Goal: Check status: Check status

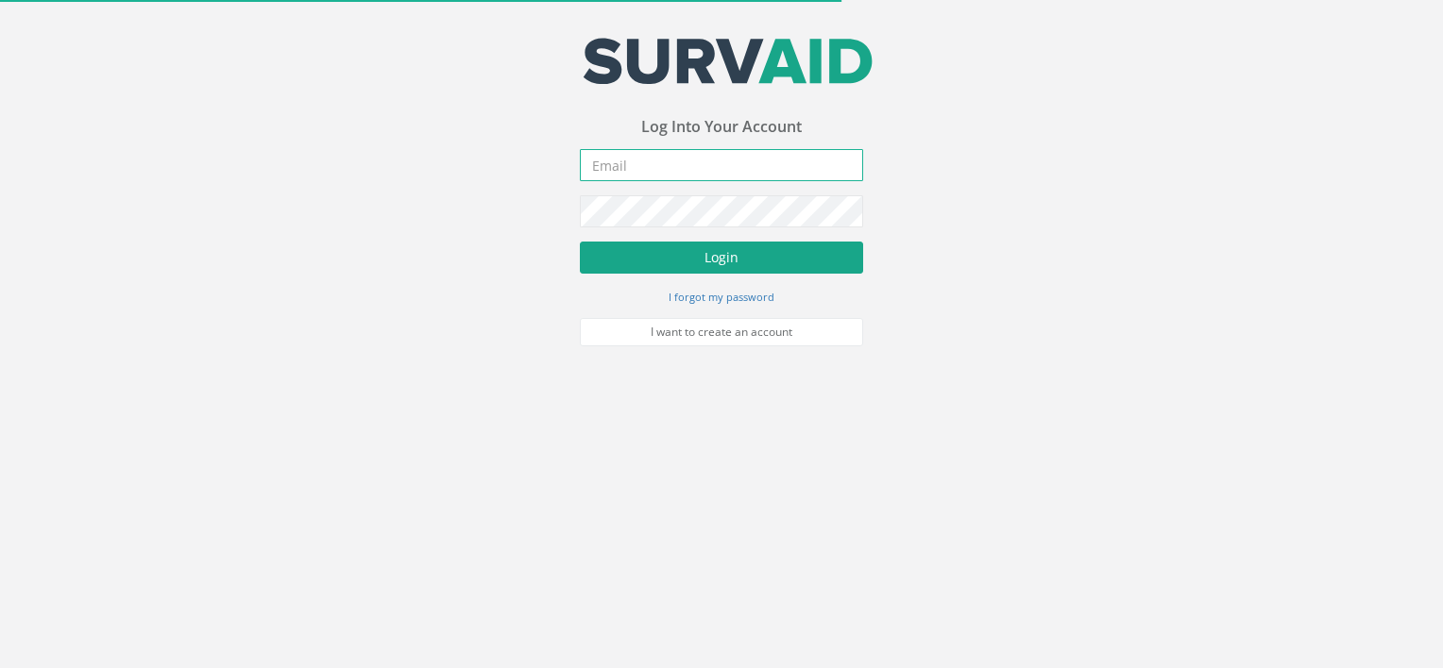
type input "[PERSON_NAME][EMAIL_ADDRESS][DOMAIN_NAME]"
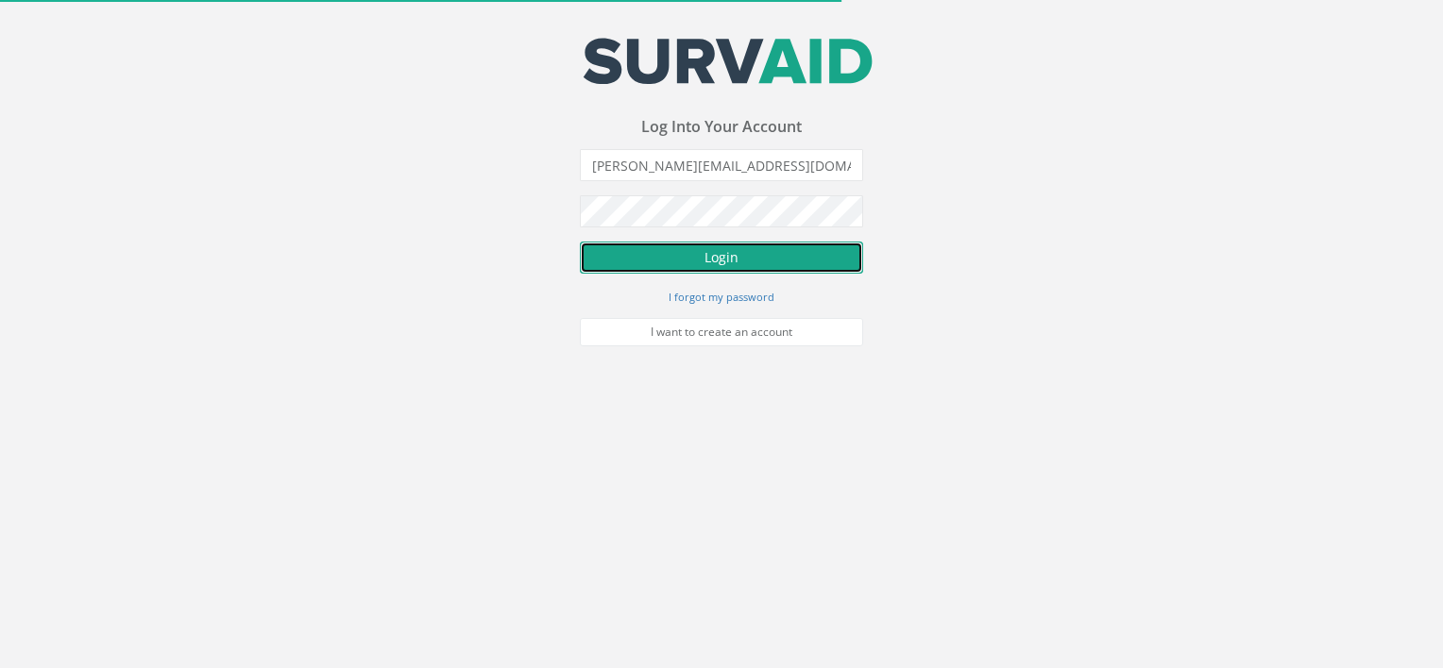
click at [640, 249] on button "Login" at bounding box center [721, 258] width 283 height 32
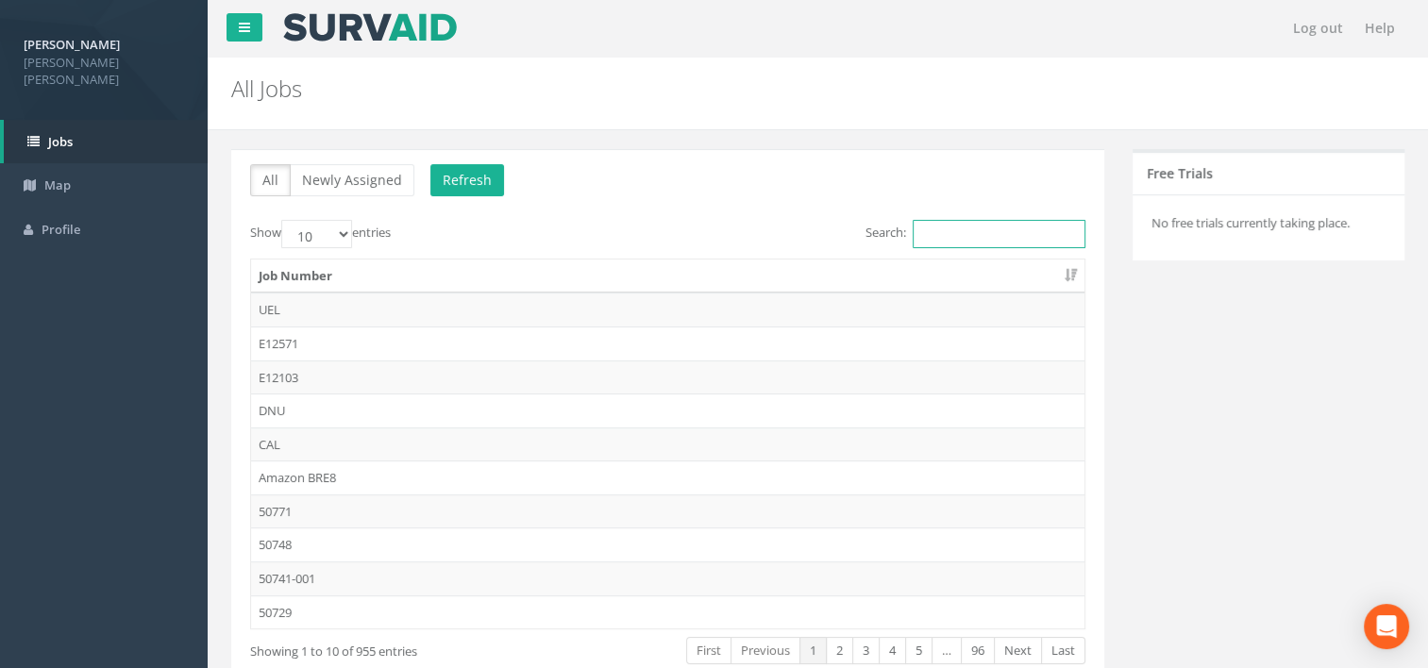
click at [923, 246] on input "Search:" at bounding box center [999, 234] width 173 height 28
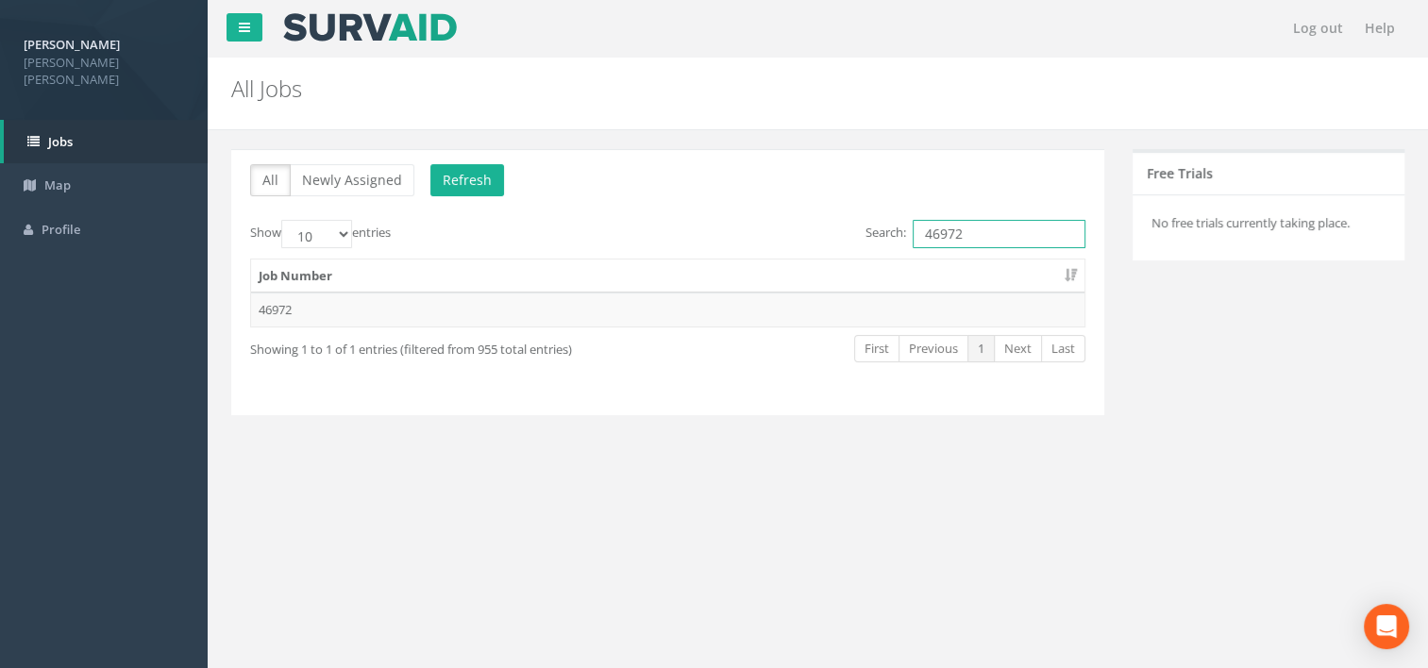
type input "46972"
click at [636, 336] on div "First Previous 1 Next Last" at bounding box center [848, 350] width 476 height 35
click at [627, 321] on td "46972" at bounding box center [668, 310] width 834 height 34
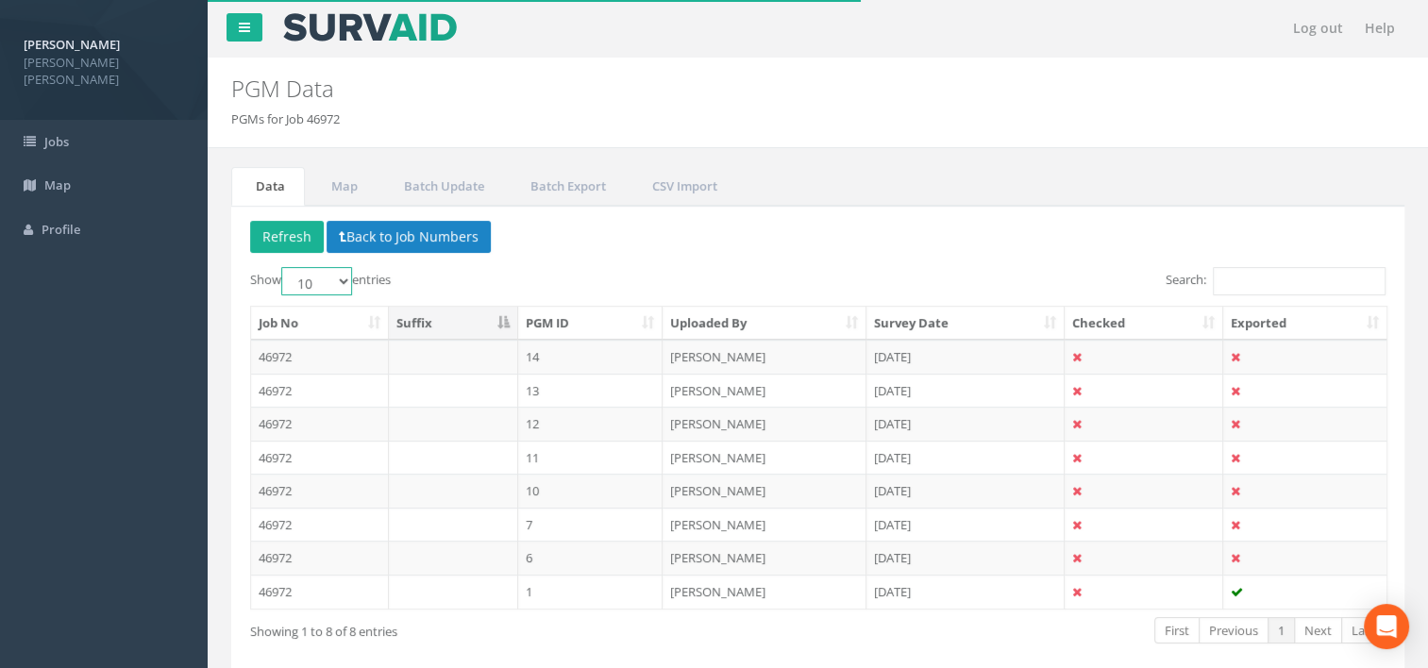
click at [293, 279] on select "10 25 50 100" at bounding box center [316, 281] width 71 height 28
select select "25"
click at [284, 267] on select "10 25 50 100" at bounding box center [316, 281] width 71 height 28
